Goal: Find contact information: Find contact information

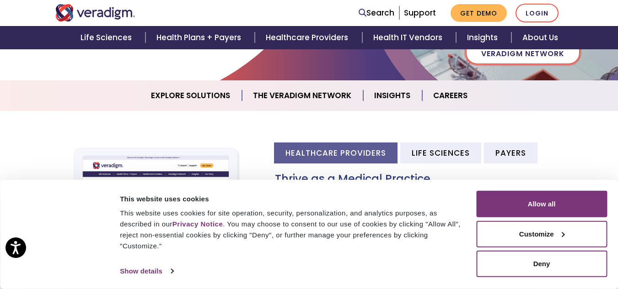
scroll to position [320, 0]
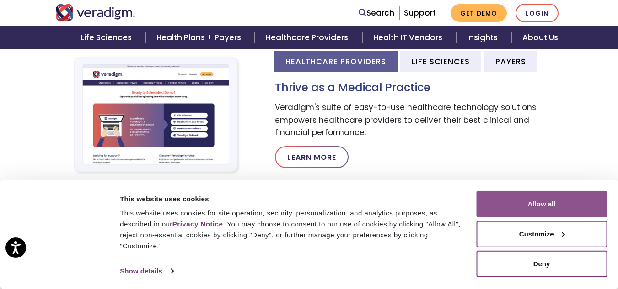
click at [544, 203] on button "Allow all" at bounding box center [541, 204] width 131 height 27
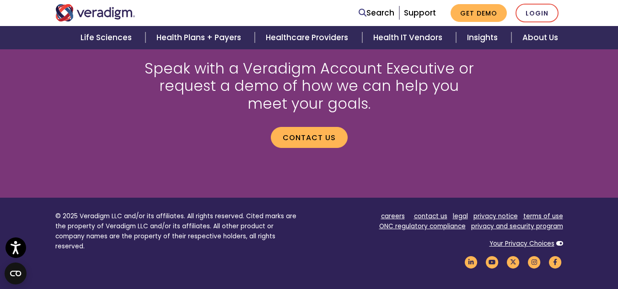
scroll to position [1202, 0]
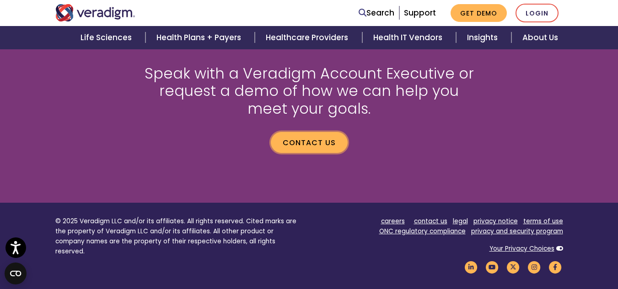
click at [302, 141] on link "Contact us" at bounding box center [309, 142] width 77 height 21
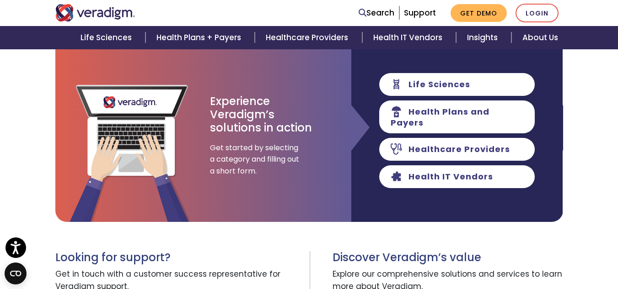
scroll to position [95, 0]
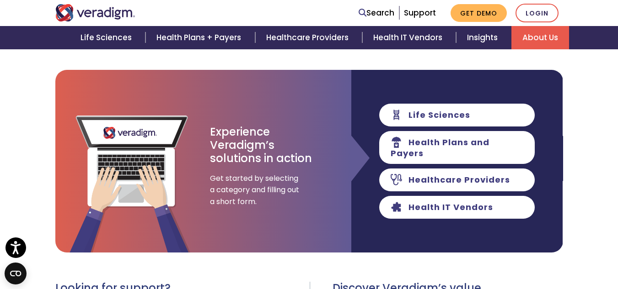
click at [529, 44] on link "About Us" at bounding box center [540, 37] width 58 height 23
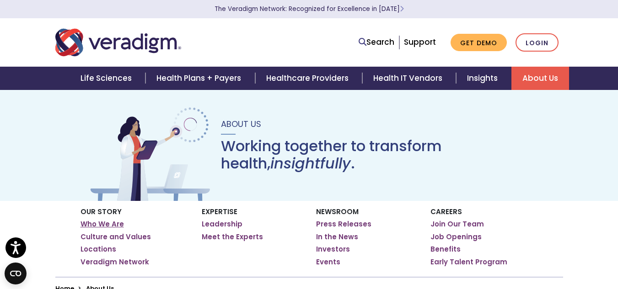
click at [96, 224] on link "Who We Are" at bounding box center [101, 224] width 43 height 9
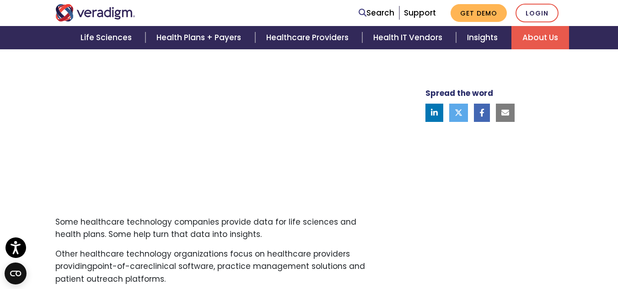
scroll to position [411, 0]
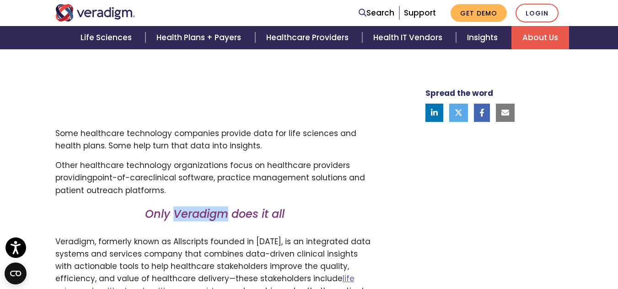
drag, startPoint x: 174, startPoint y: 217, endPoint x: 229, endPoint y: 215, distance: 54.9
click at [229, 215] on em "Only Veradigm does it all" at bounding box center [214, 214] width 139 height 15
copy em "Veradigm"
